Goal: Entertainment & Leisure: Consume media (video, audio)

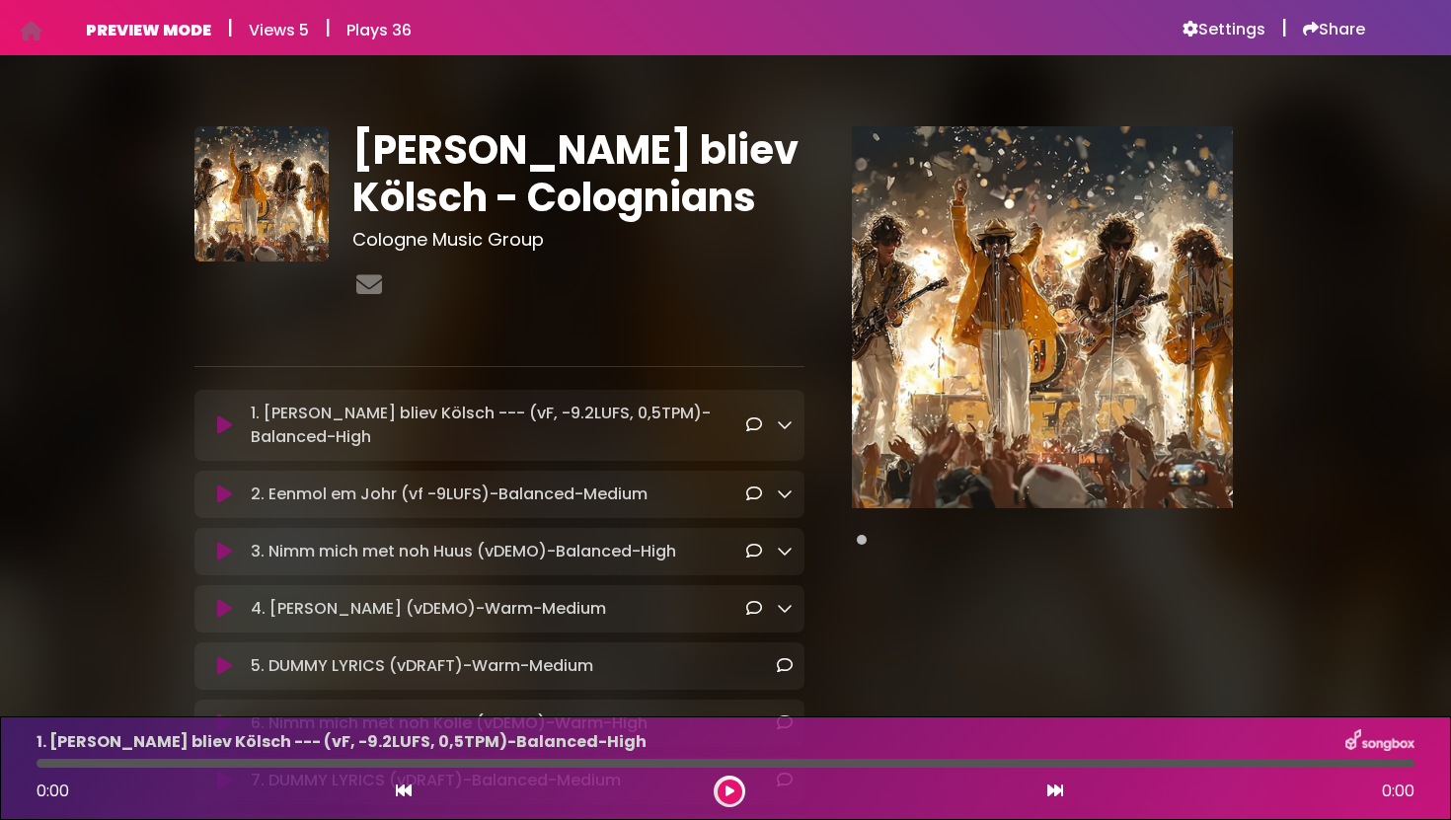
click at [221, 429] on icon at bounding box center [224, 426] width 15 height 20
click at [223, 424] on icon at bounding box center [224, 426] width 15 height 20
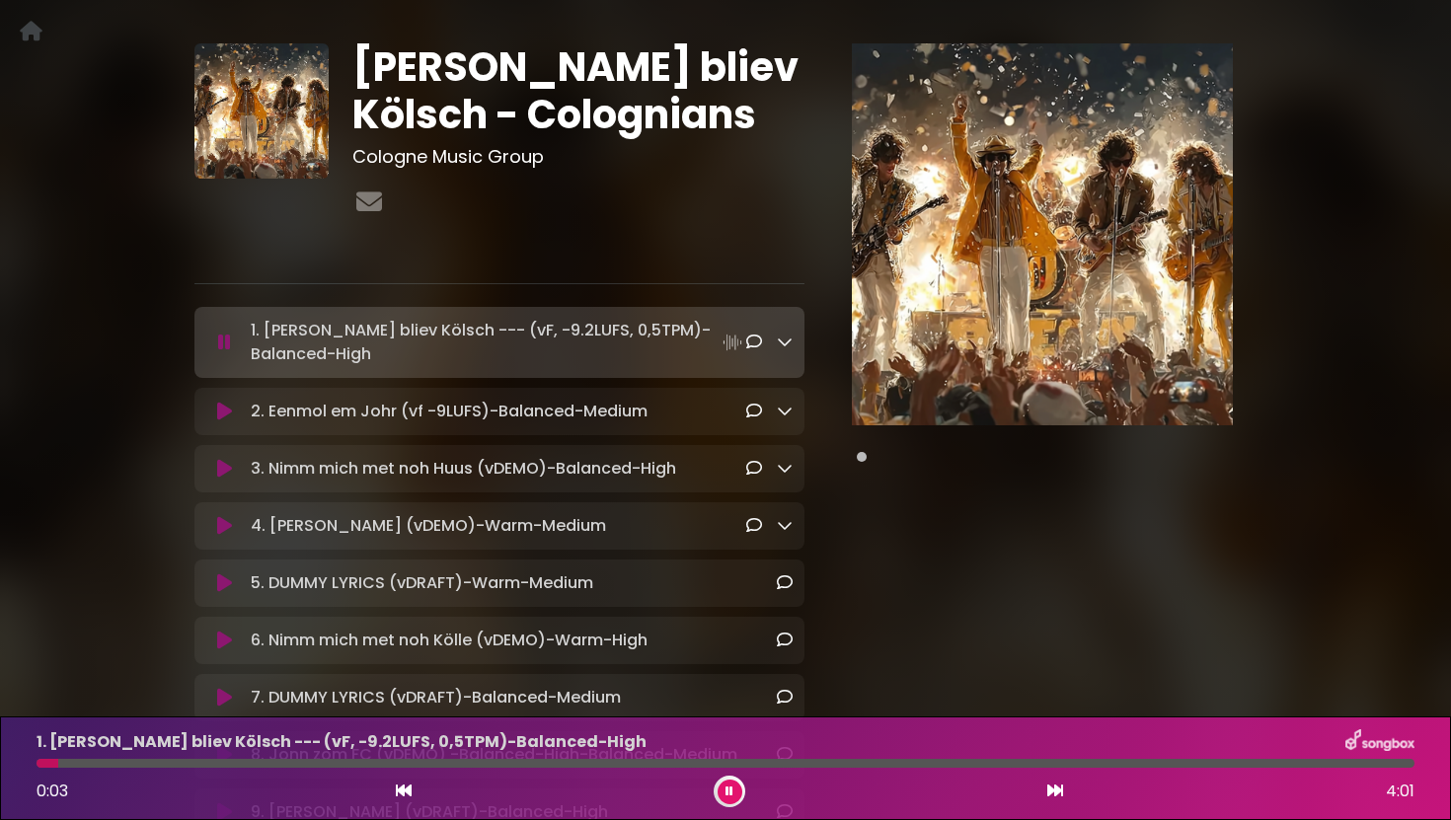
scroll to position [102, 0]
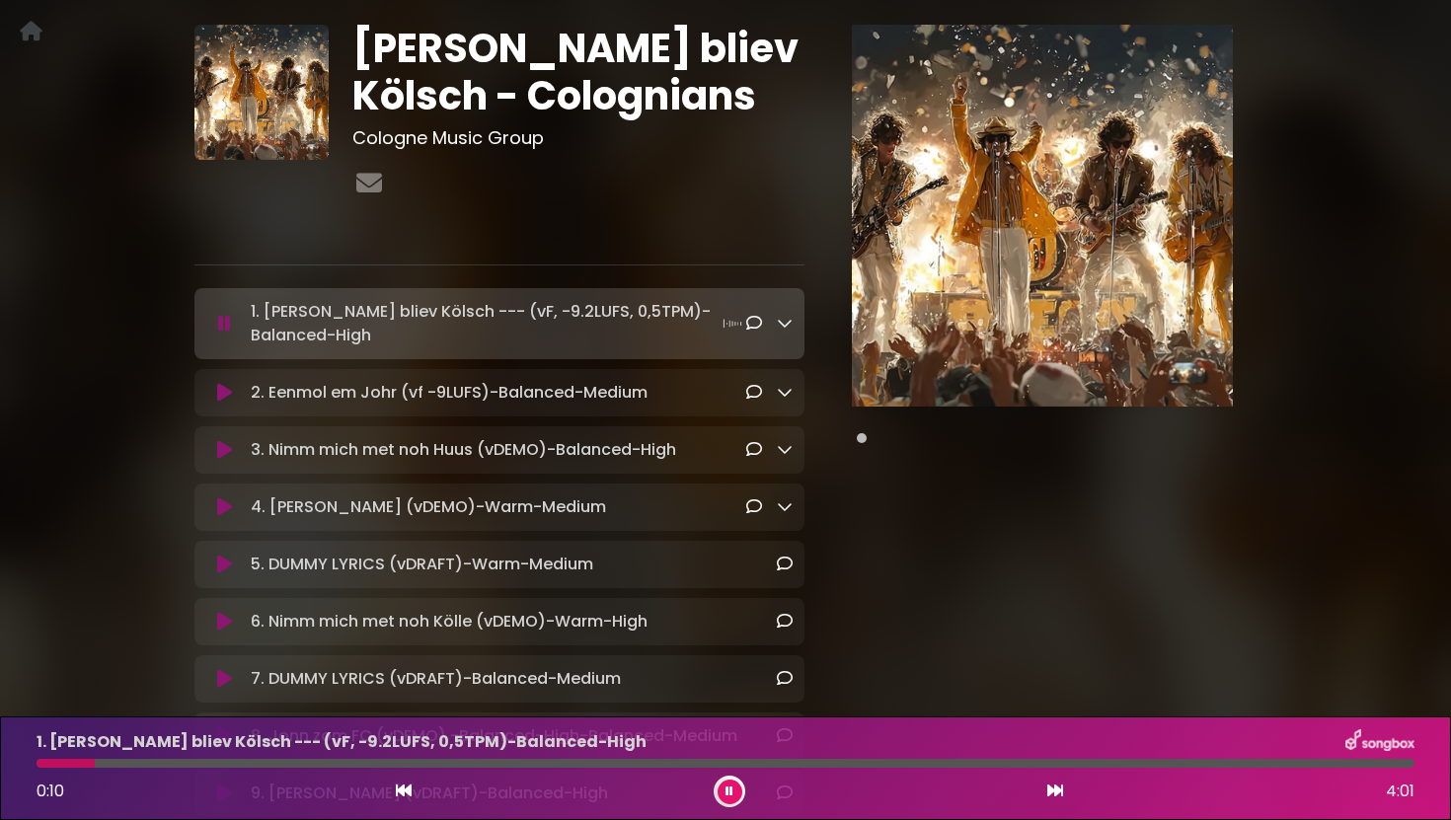
click at [232, 451] on button at bounding box center [224, 450] width 37 height 20
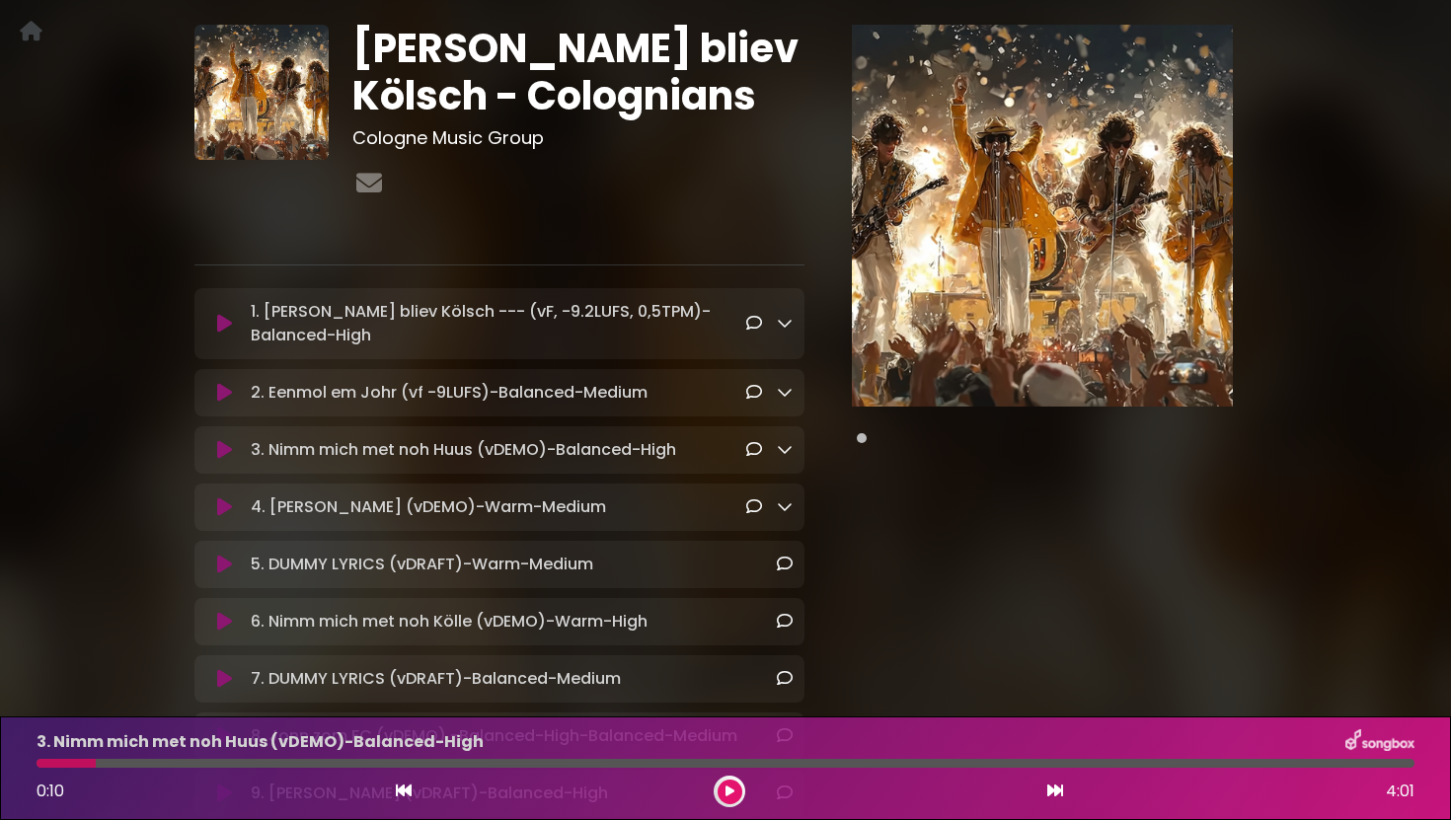
click at [226, 447] on icon at bounding box center [224, 450] width 15 height 20
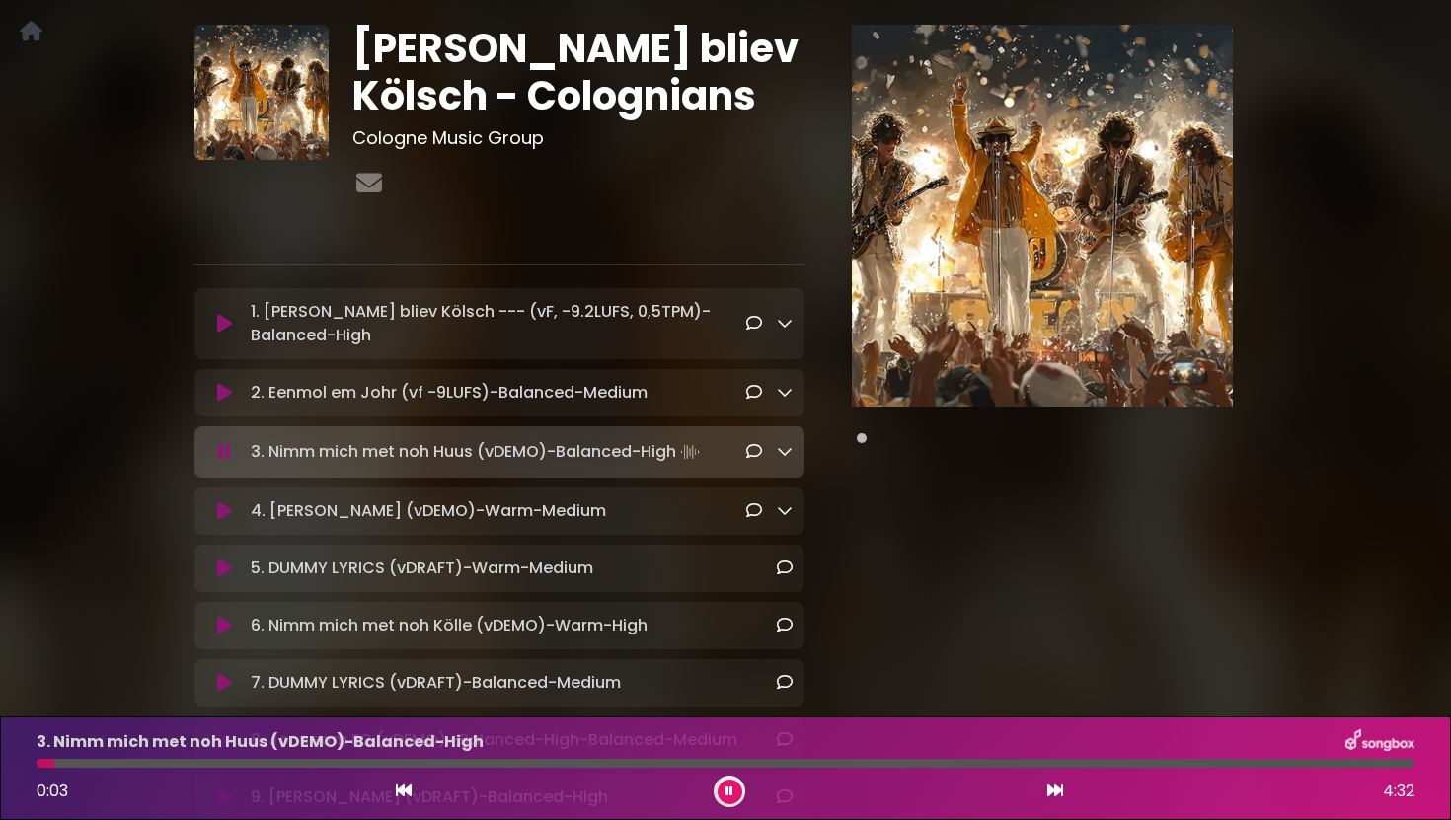
click at [224, 505] on icon at bounding box center [224, 512] width 15 height 20
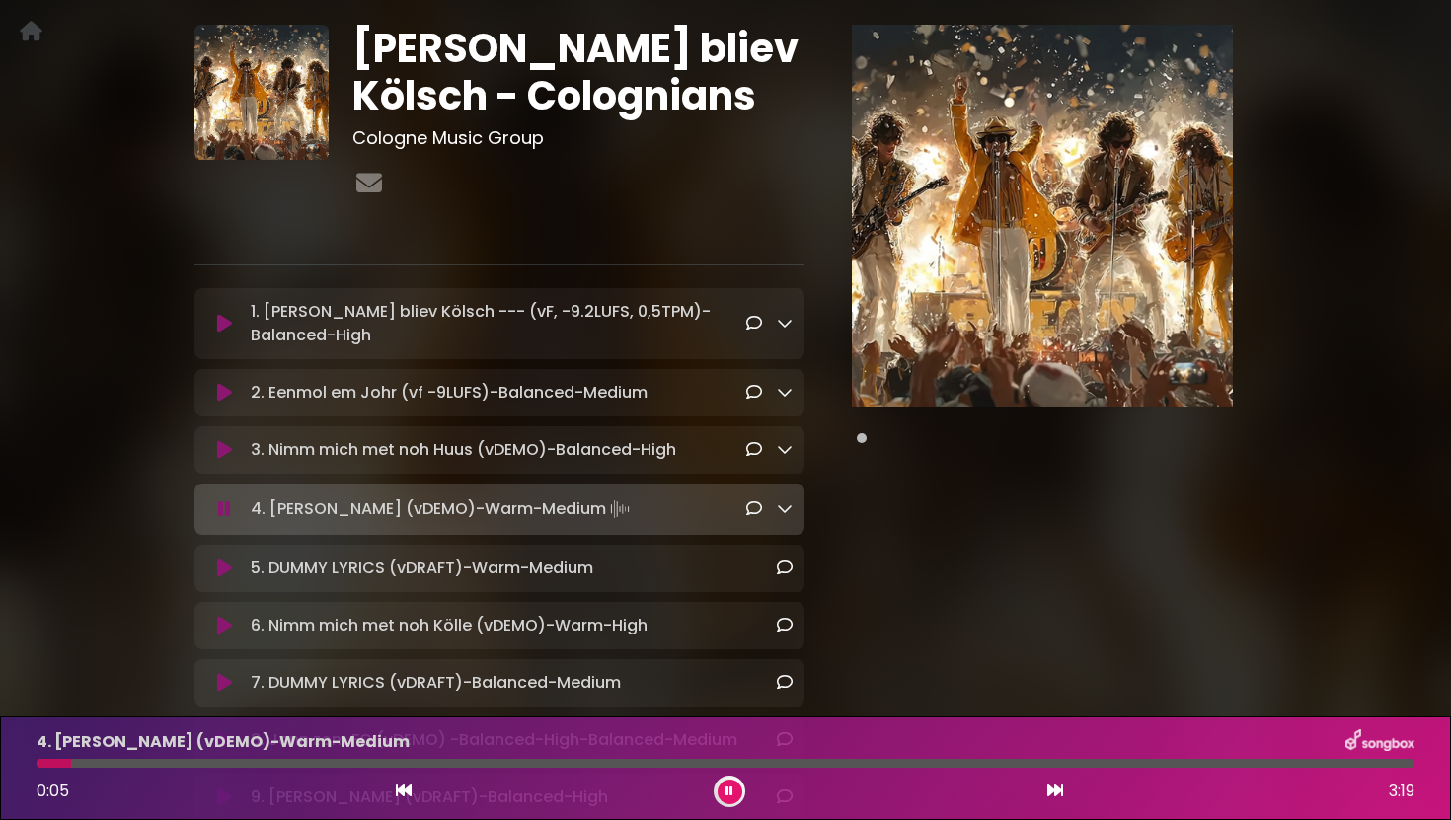
click at [231, 507] on button at bounding box center [224, 510] width 37 height 20
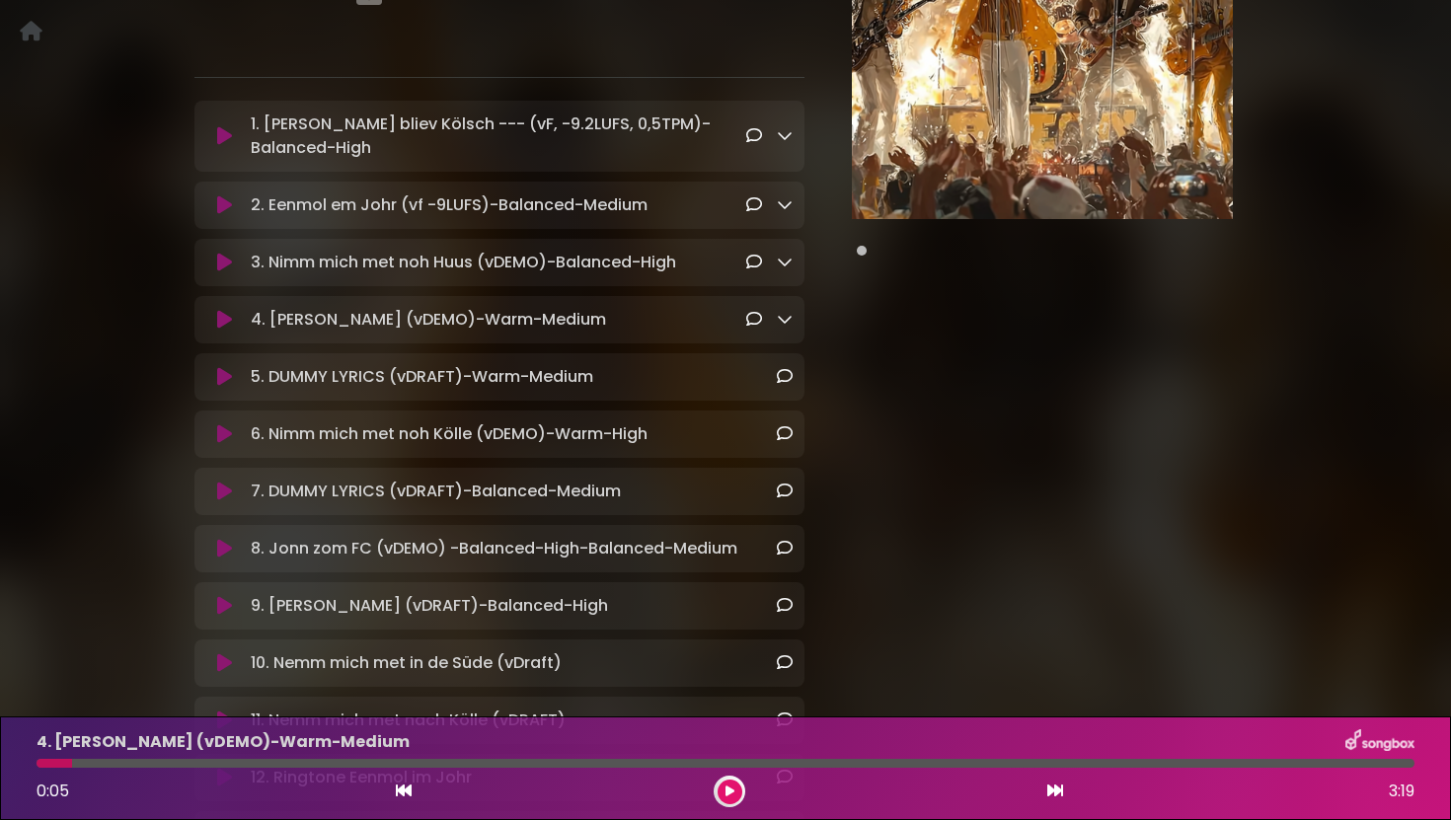
scroll to position [290, 0]
click at [229, 607] on icon at bounding box center [224, 605] width 15 height 20
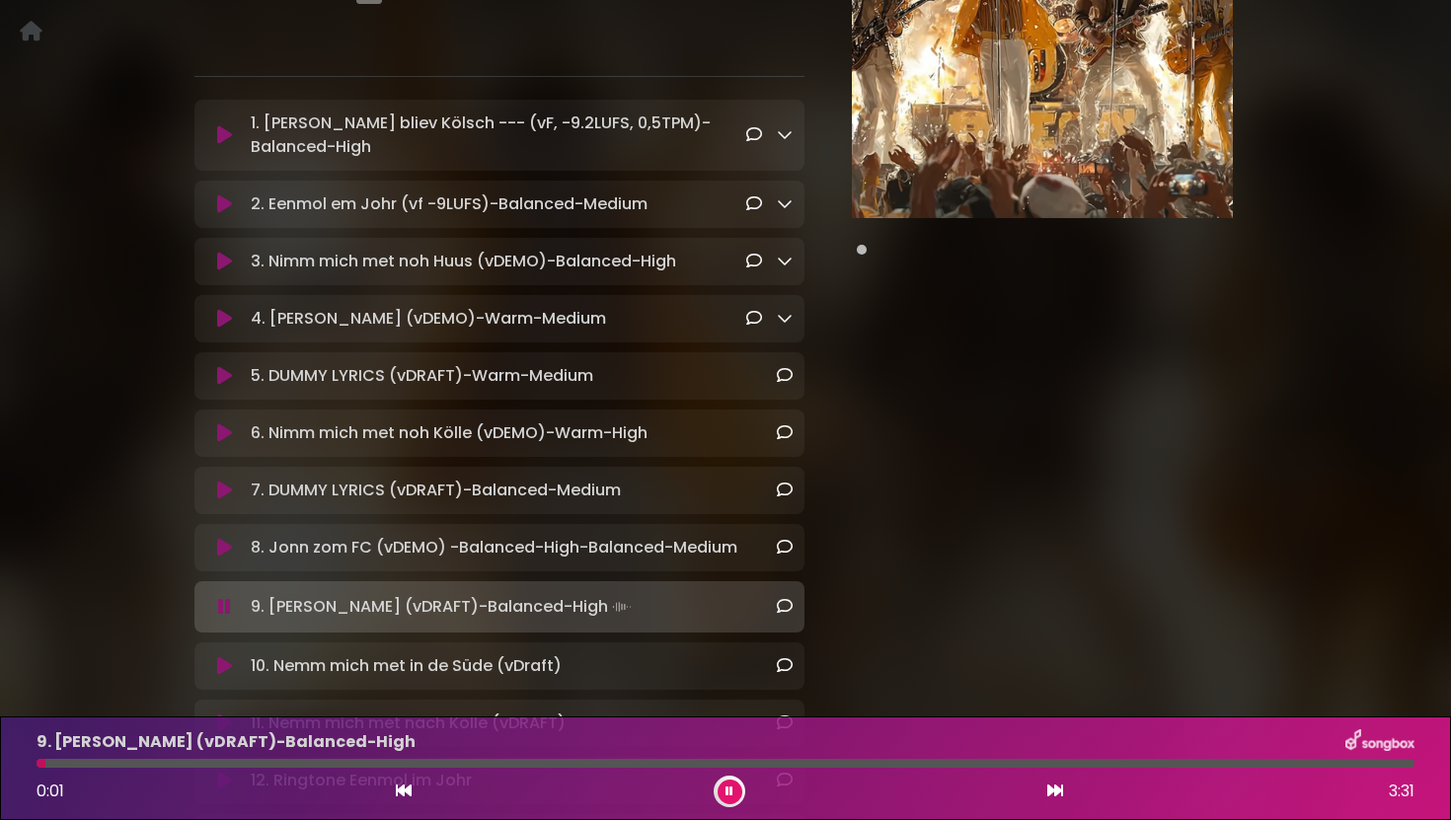
click at [224, 608] on icon at bounding box center [224, 607] width 13 height 20
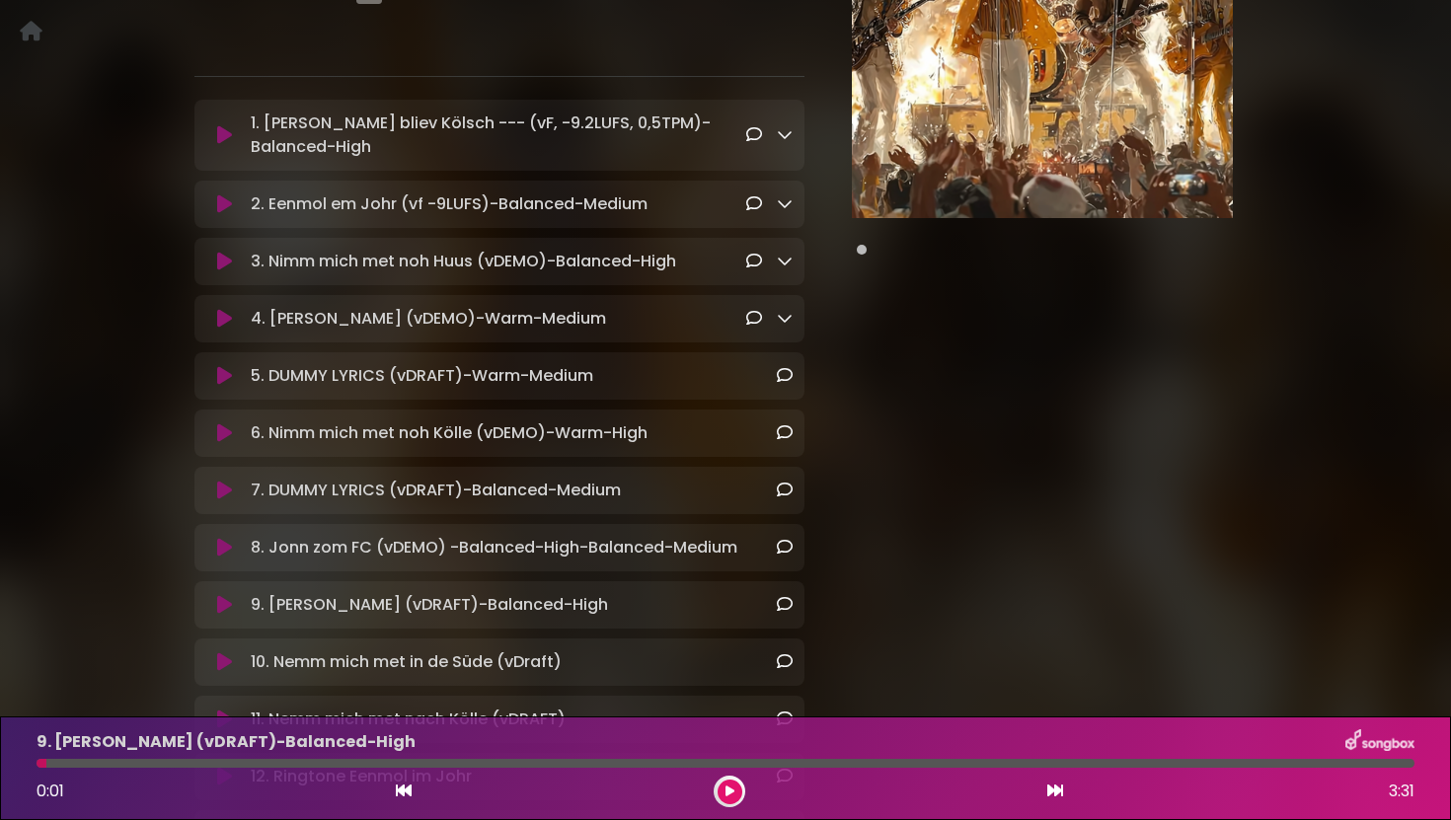
click at [225, 317] on icon at bounding box center [224, 319] width 15 height 20
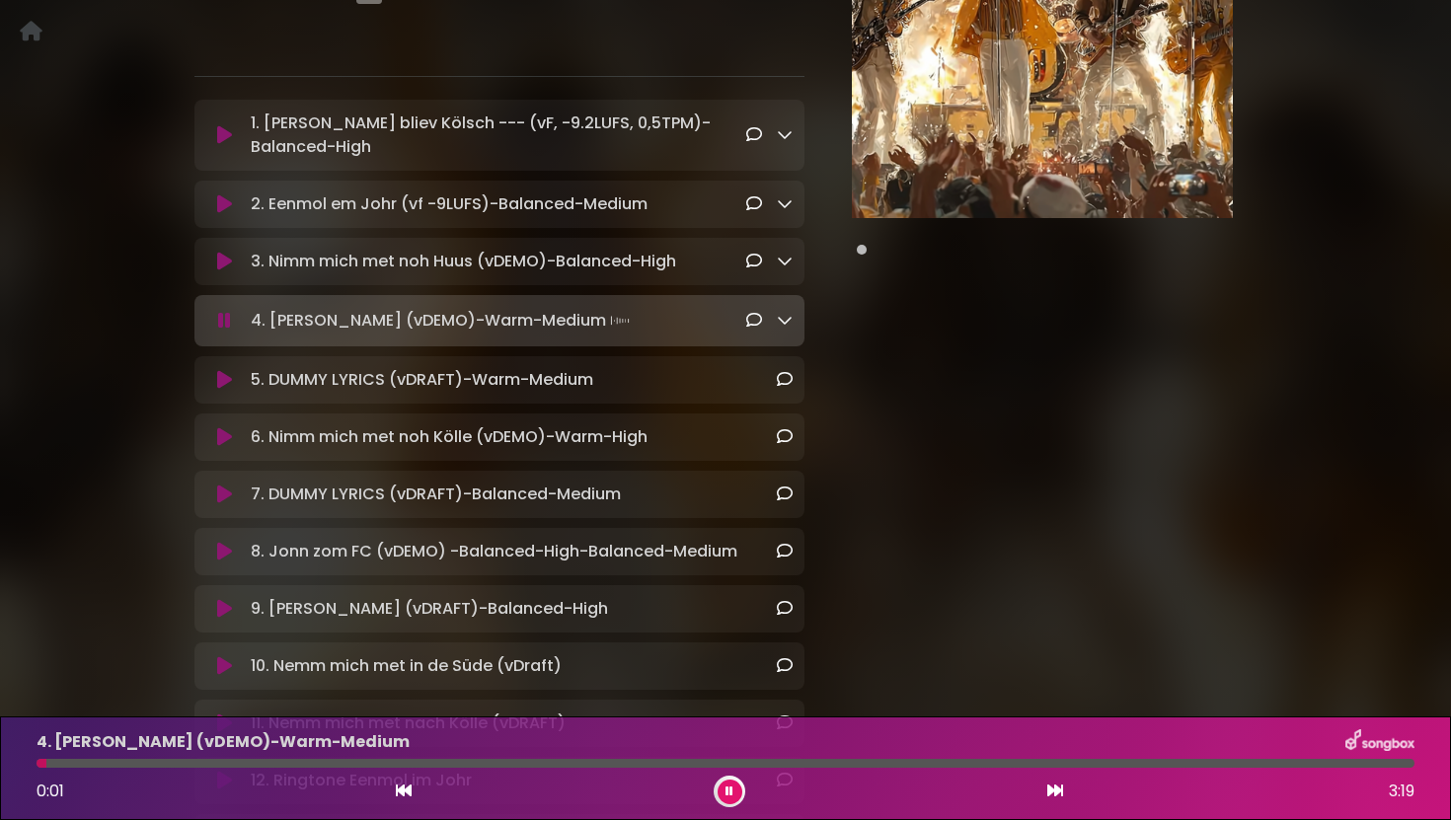
click at [225, 317] on icon at bounding box center [224, 321] width 13 height 20
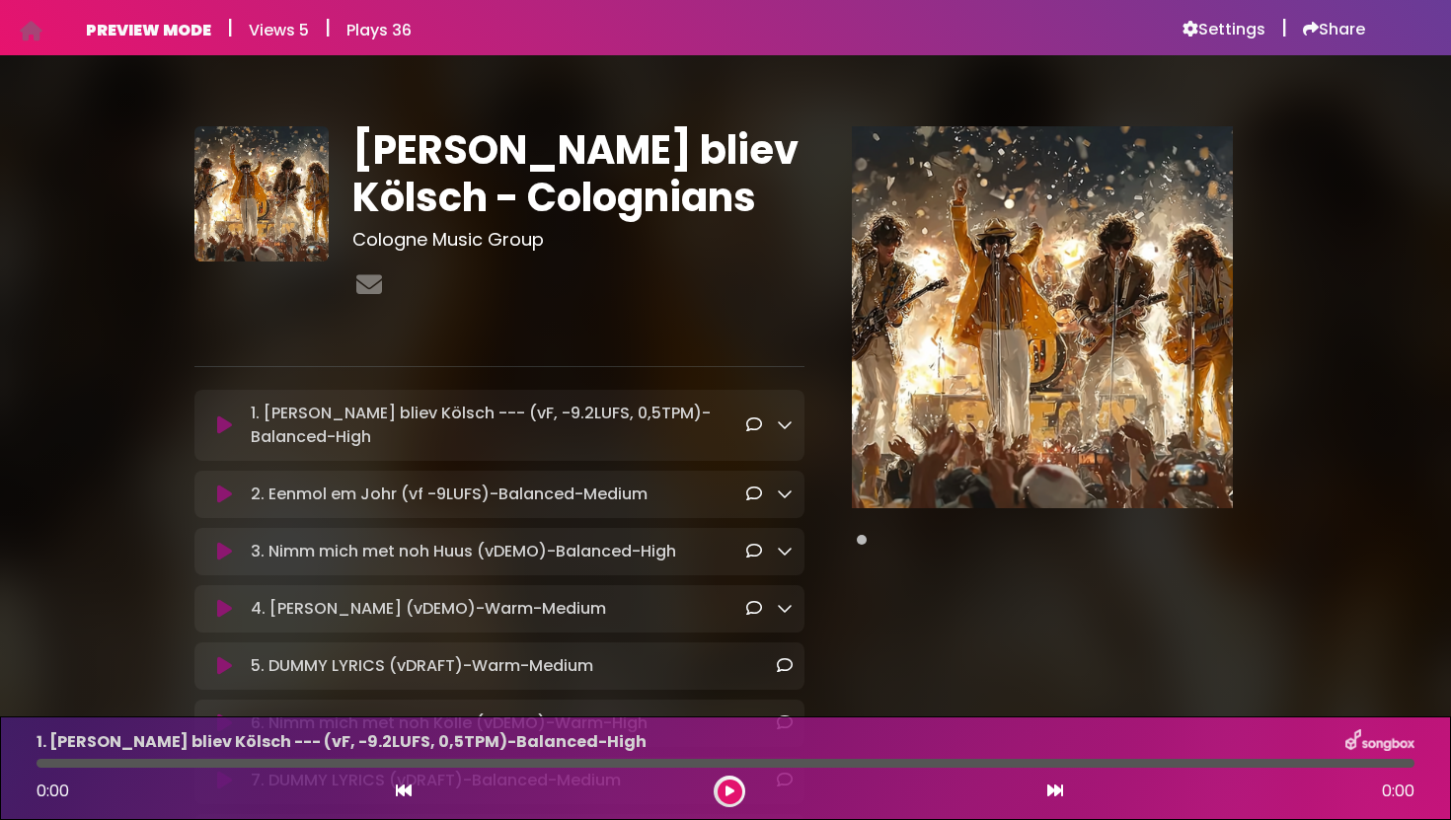
click at [232, 429] on button at bounding box center [224, 426] width 37 height 20
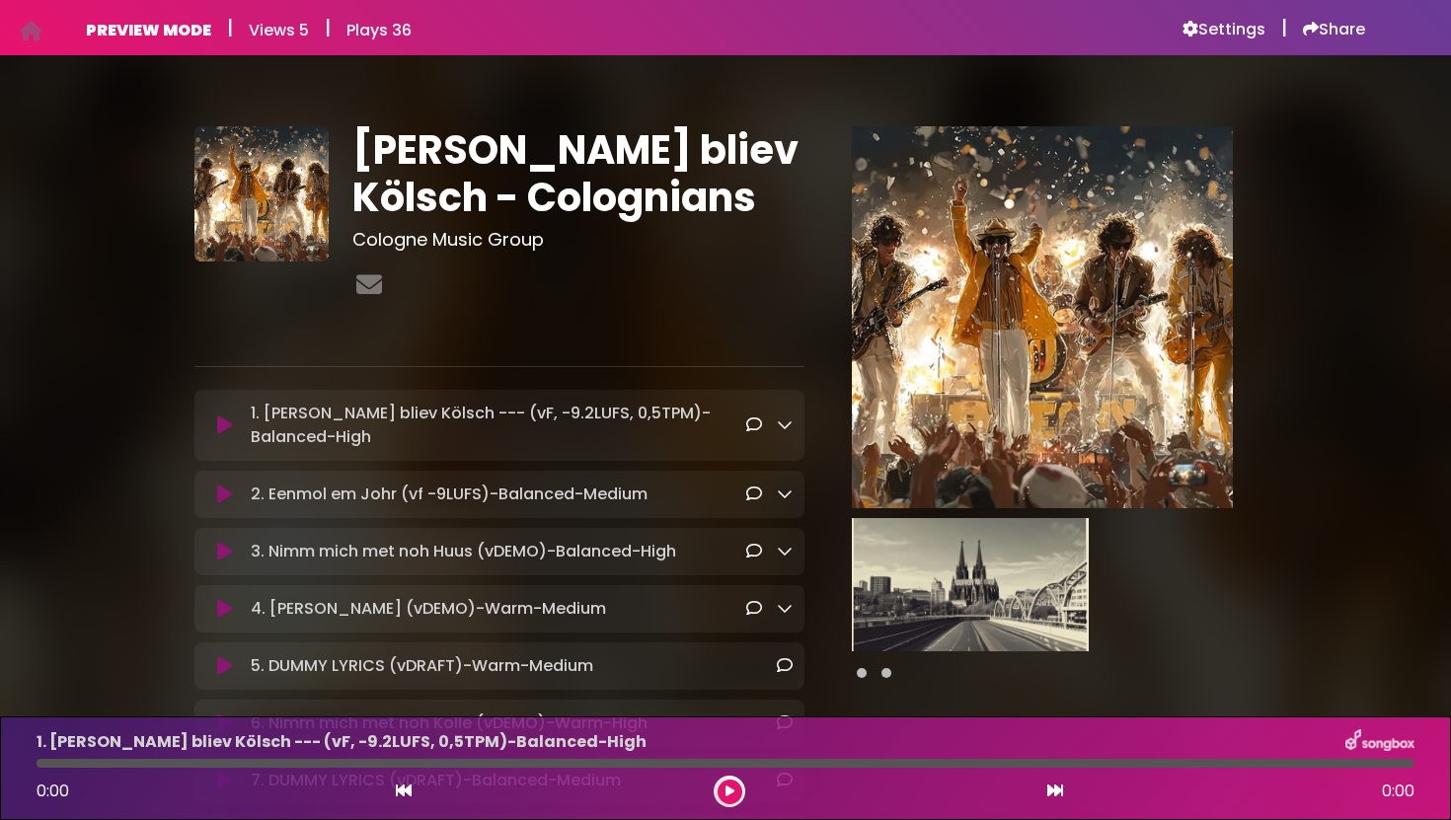
click at [879, 524] on img at bounding box center [970, 584] width 237 height 133
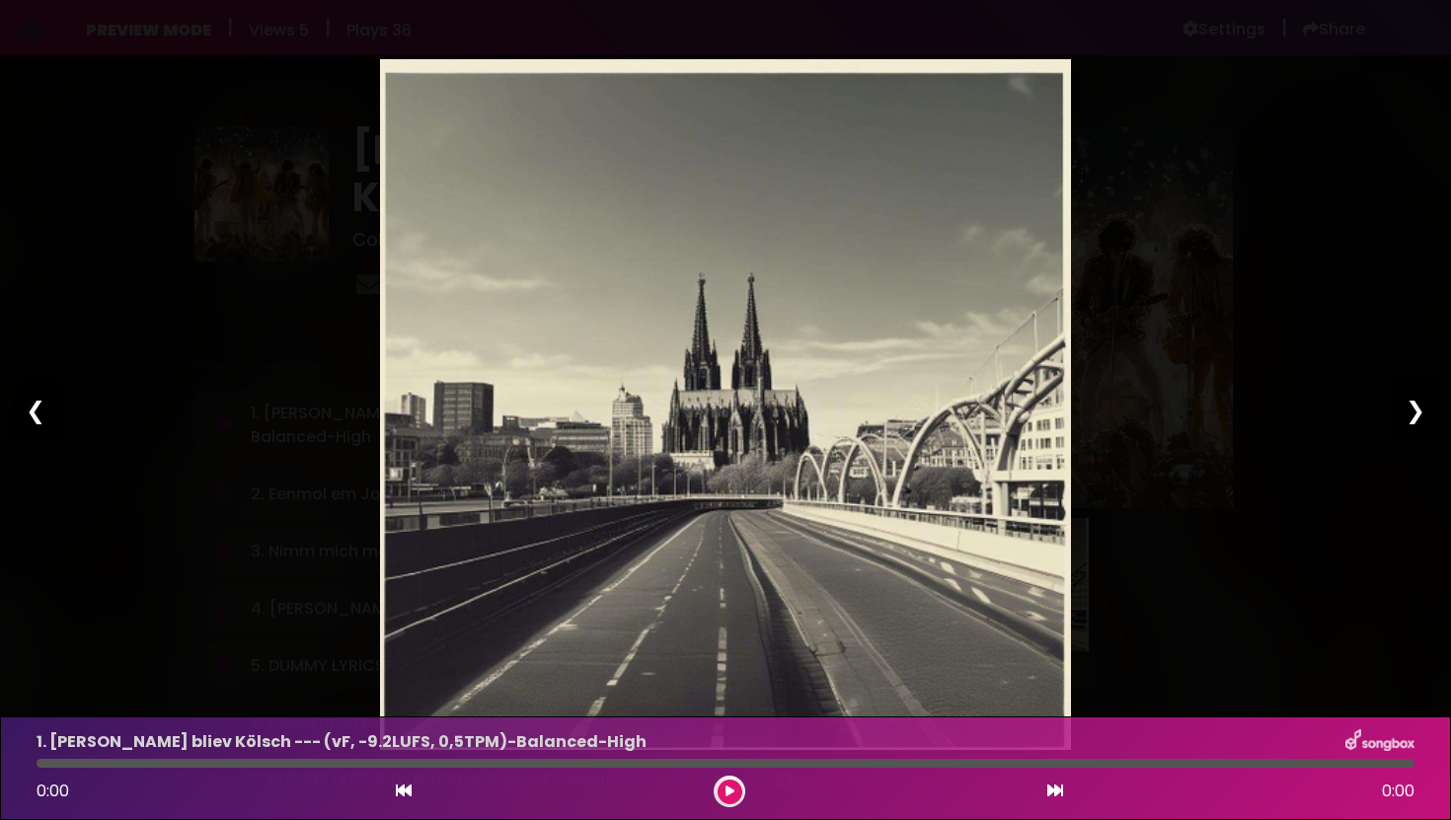
click at [1119, 196] on div "Pause Play % buffered 00:00 00:00 00:00 Exit fullscreen Enter fullscreen Play ❮…" at bounding box center [725, 410] width 1451 height 820
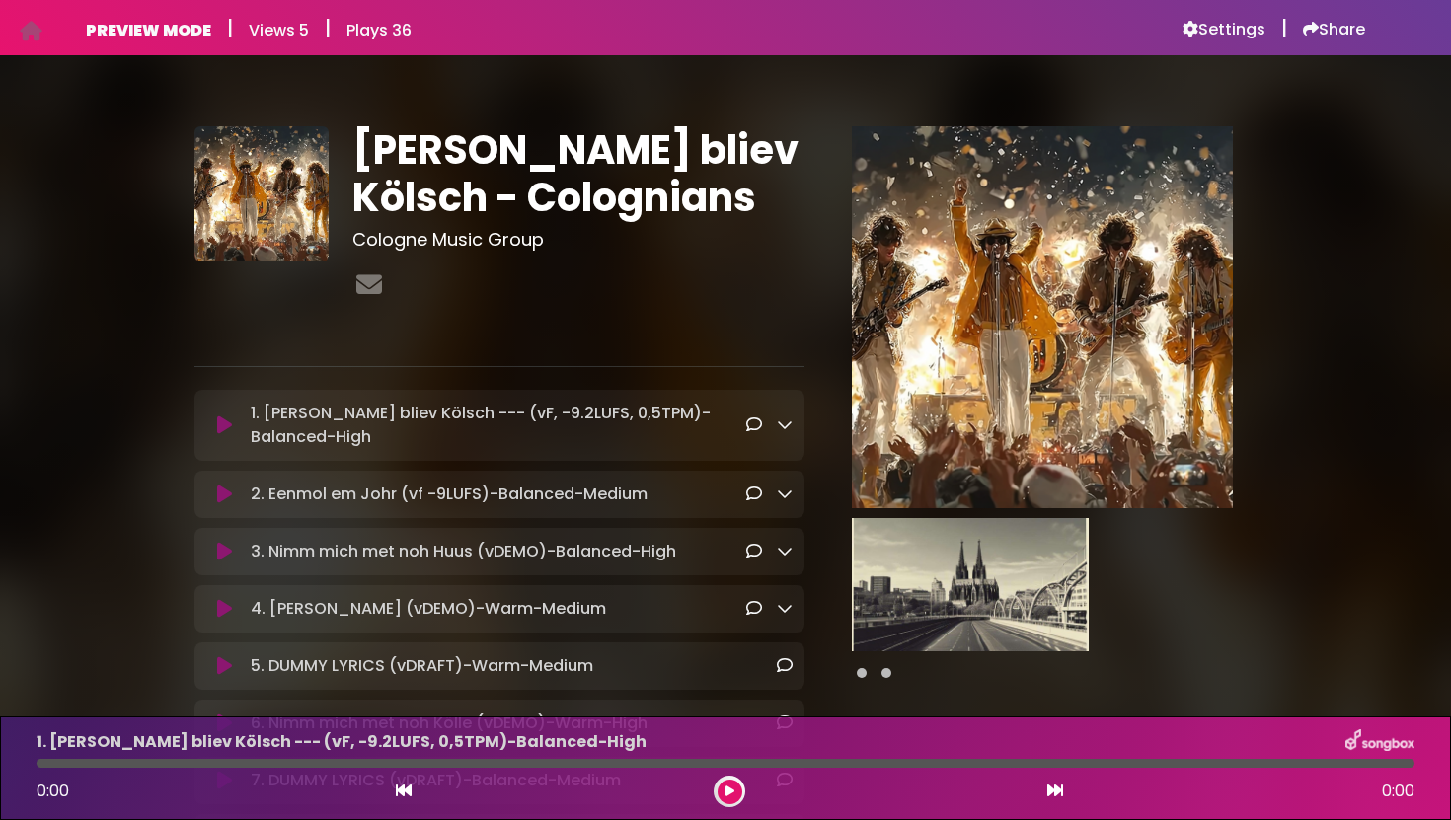
click at [220, 432] on icon at bounding box center [224, 426] width 15 height 20
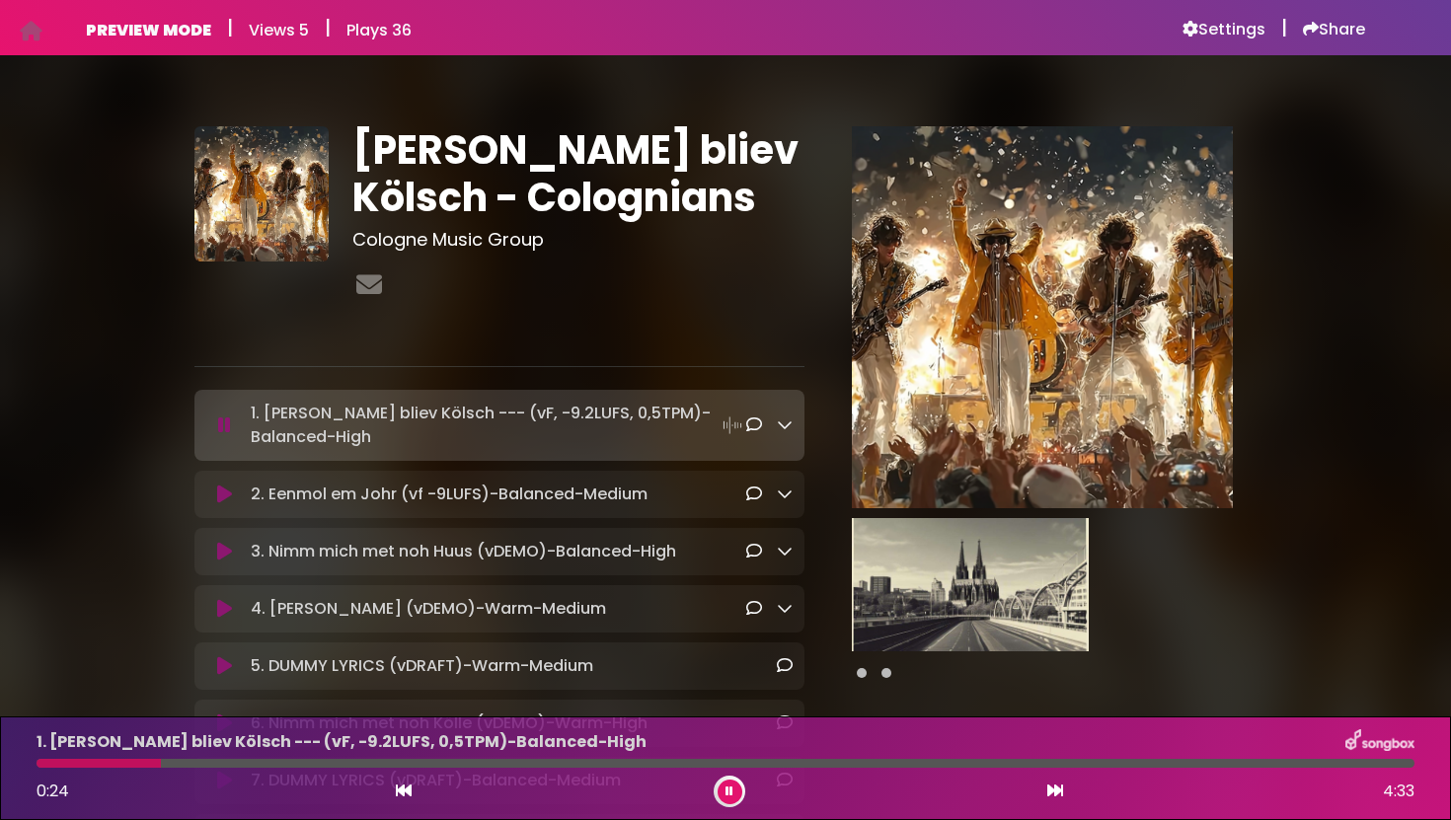
click at [153, 29] on h6 "PREVIEW MODE" at bounding box center [148, 30] width 125 height 19
click at [1202, 9] on div "PREVIEW MODE | Views 5 | Plays 36 Settings | Share | |" at bounding box center [725, 27] width 1303 height 55
click at [1222, 31] on h6 "Settings" at bounding box center [1224, 30] width 83 height 20
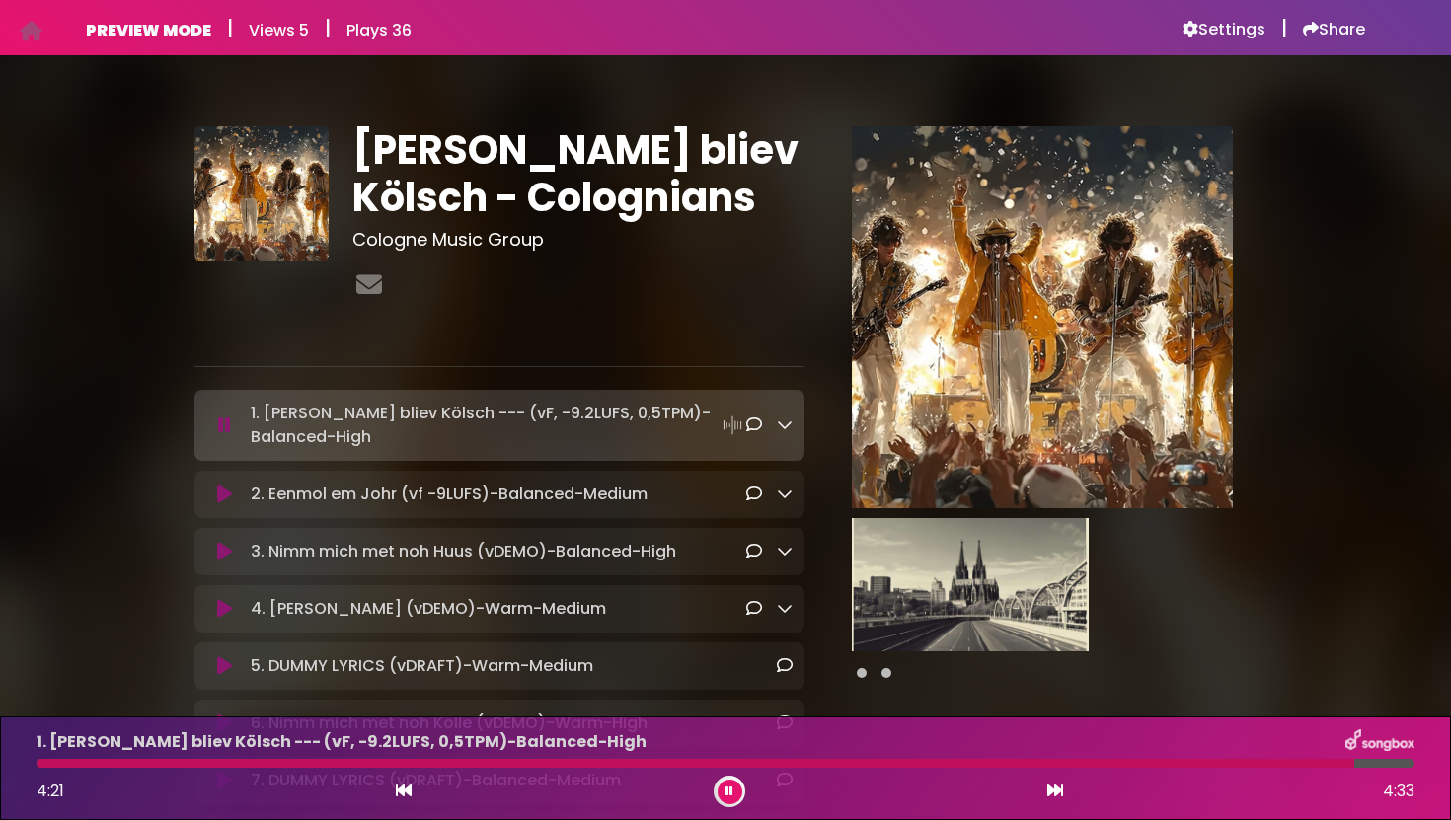
click at [1061, 791] on icon at bounding box center [1055, 791] width 16 height 16
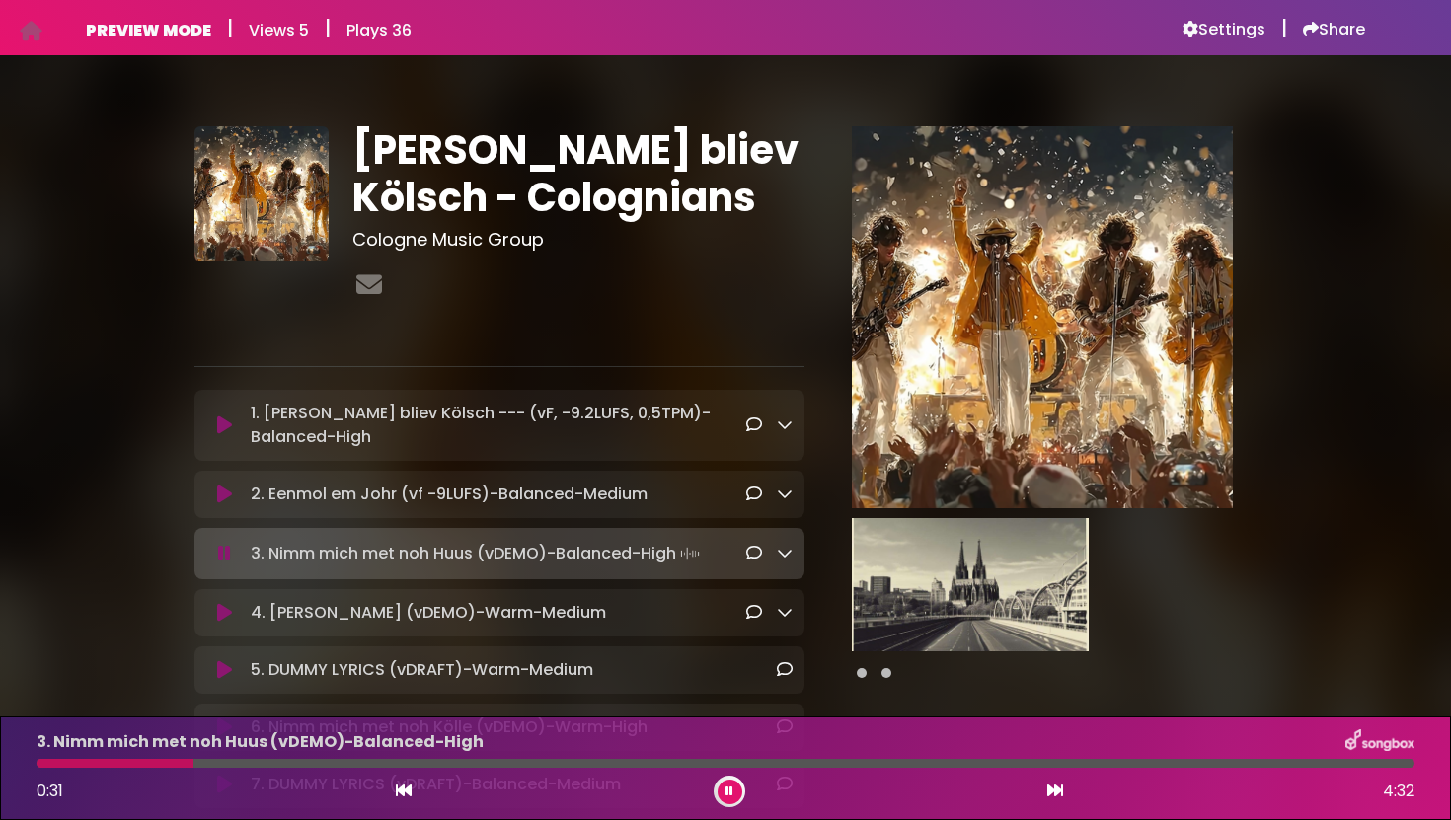
click at [734, 791] on button at bounding box center [730, 792] width 25 height 25
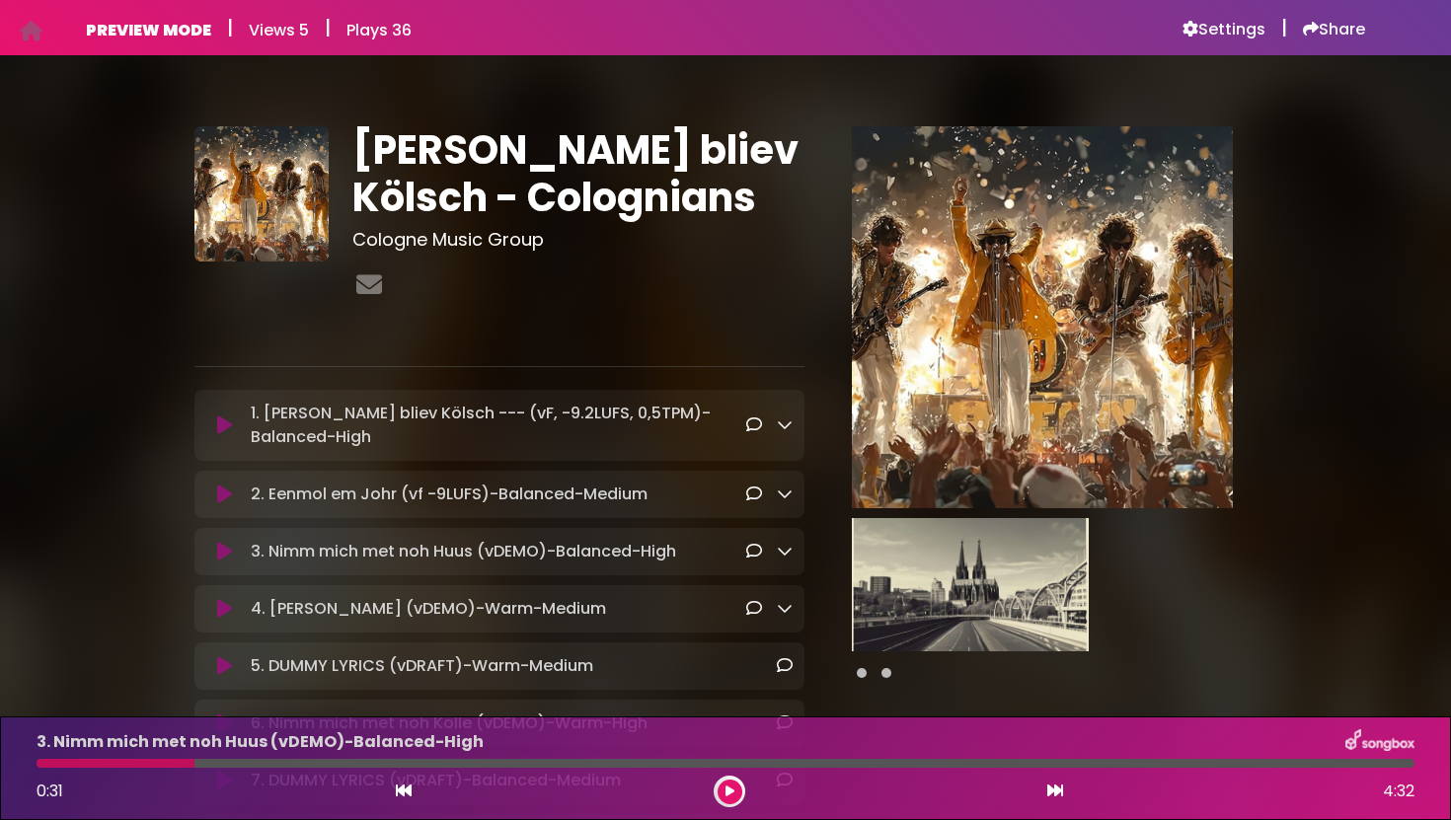
click at [728, 794] on icon at bounding box center [730, 792] width 9 height 12
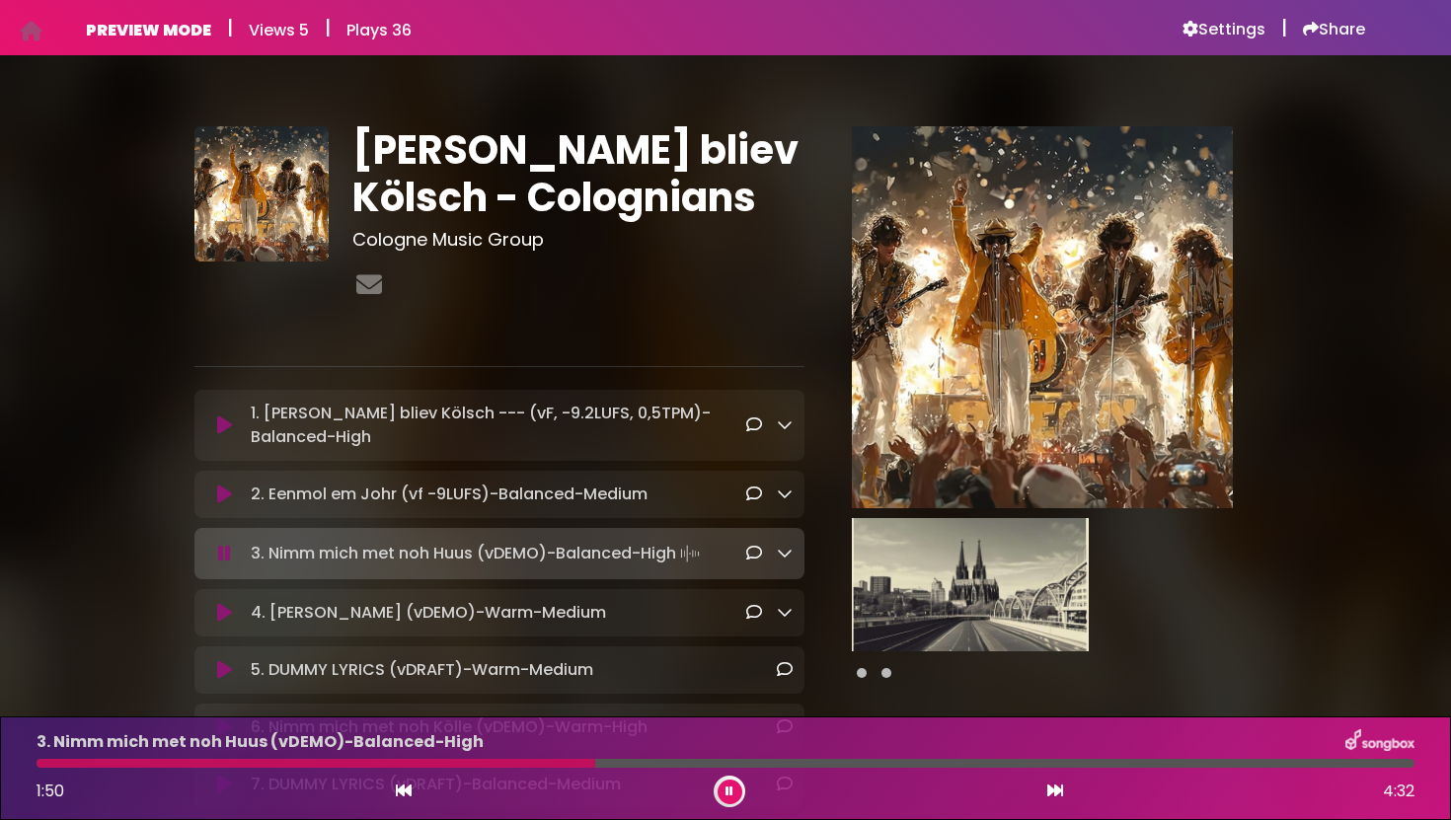
click at [727, 784] on button at bounding box center [730, 792] width 25 height 25
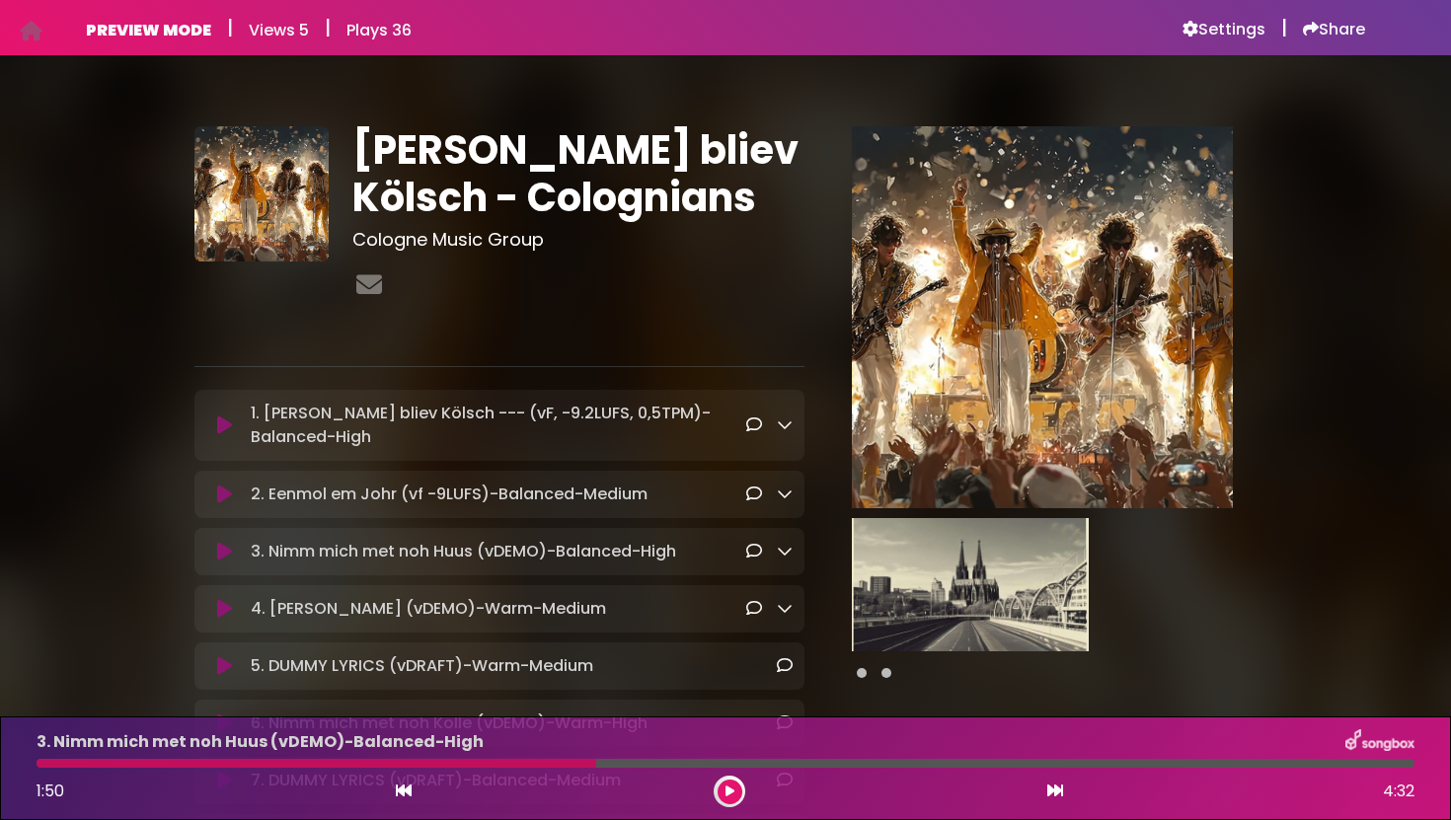
click at [736, 789] on button at bounding box center [730, 792] width 25 height 25
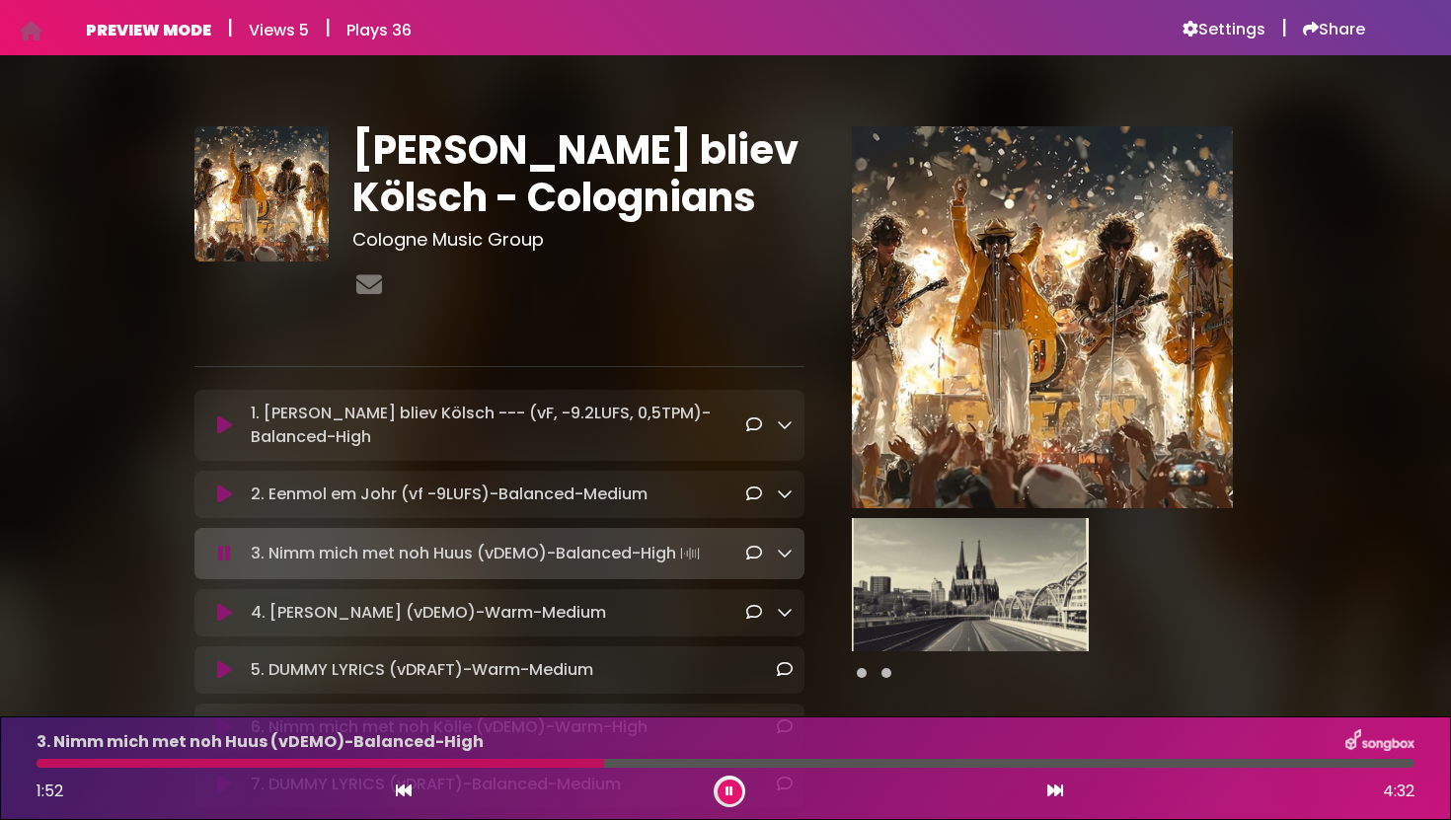
click at [220, 431] on icon at bounding box center [224, 426] width 15 height 20
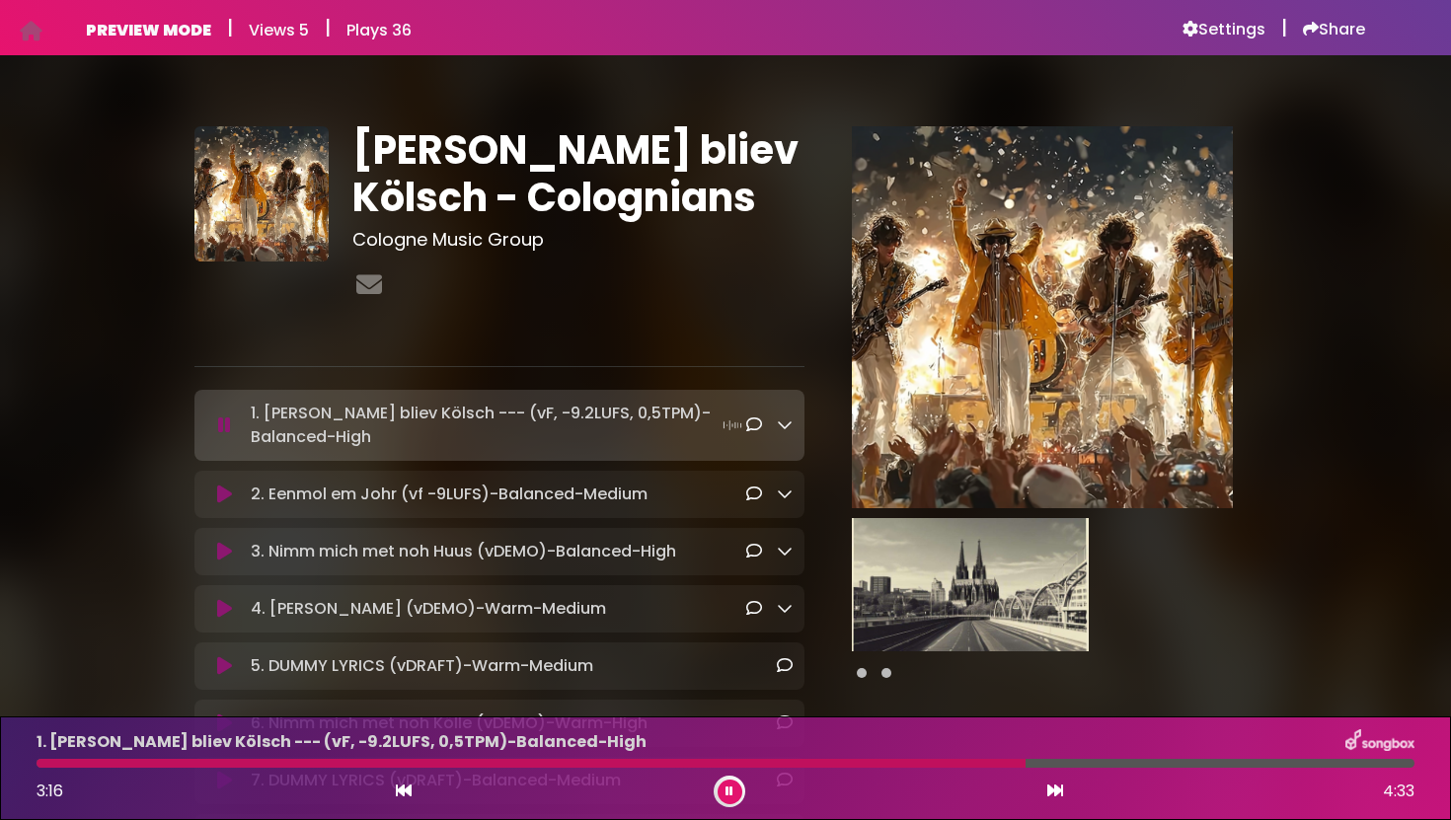
click at [733, 793] on icon at bounding box center [730, 792] width 8 height 12
